Goal: Information Seeking & Learning: Learn about a topic

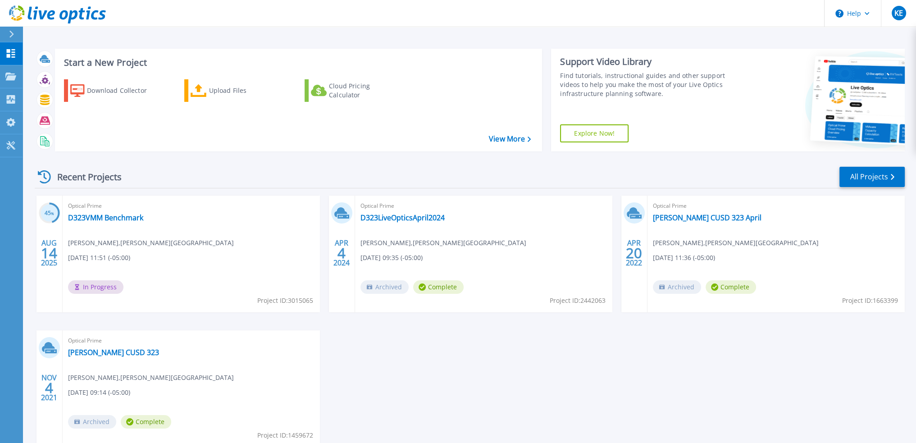
click at [184, 261] on div "Optical Prime D323VMM Benchmark Kevin Ethridge , Dunlap School 08/14/2025, 11:5…" at bounding box center [191, 253] width 257 height 117
click at [128, 221] on link "D323VMM Benchmark" at bounding box center [105, 217] width 75 height 9
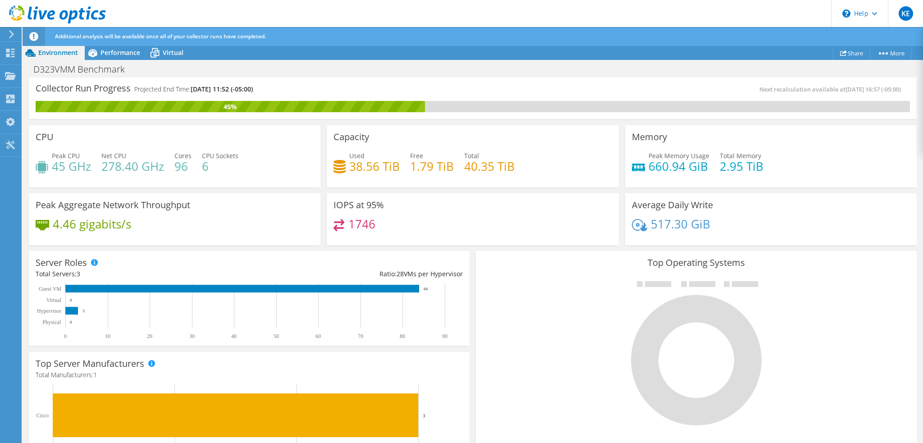
scroll to position [234, 0]
click at [111, 57] on span "Performance" at bounding box center [120, 52] width 40 height 9
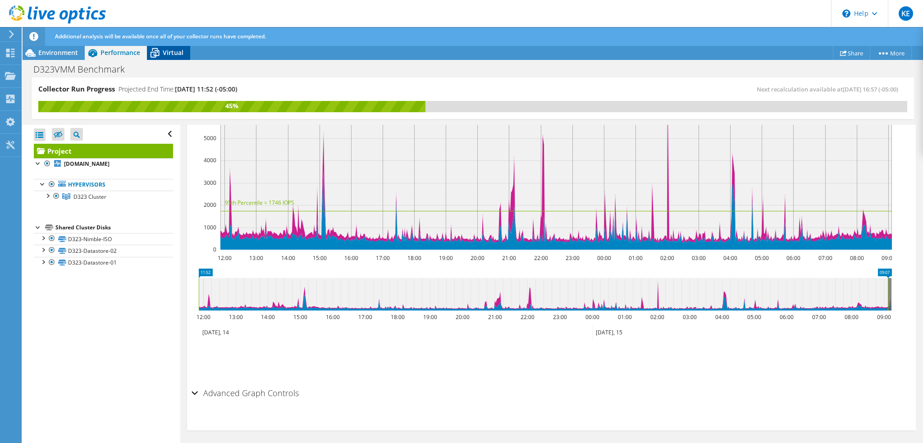
click at [164, 54] on span "Virtual" at bounding box center [173, 52] width 21 height 9
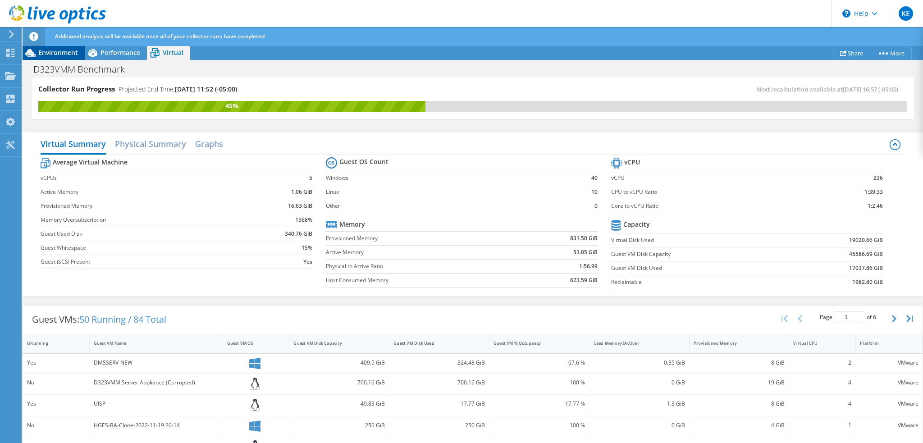
click at [57, 50] on span "Environment" at bounding box center [58, 52] width 40 height 9
